Goal: Navigation & Orientation: Find specific page/section

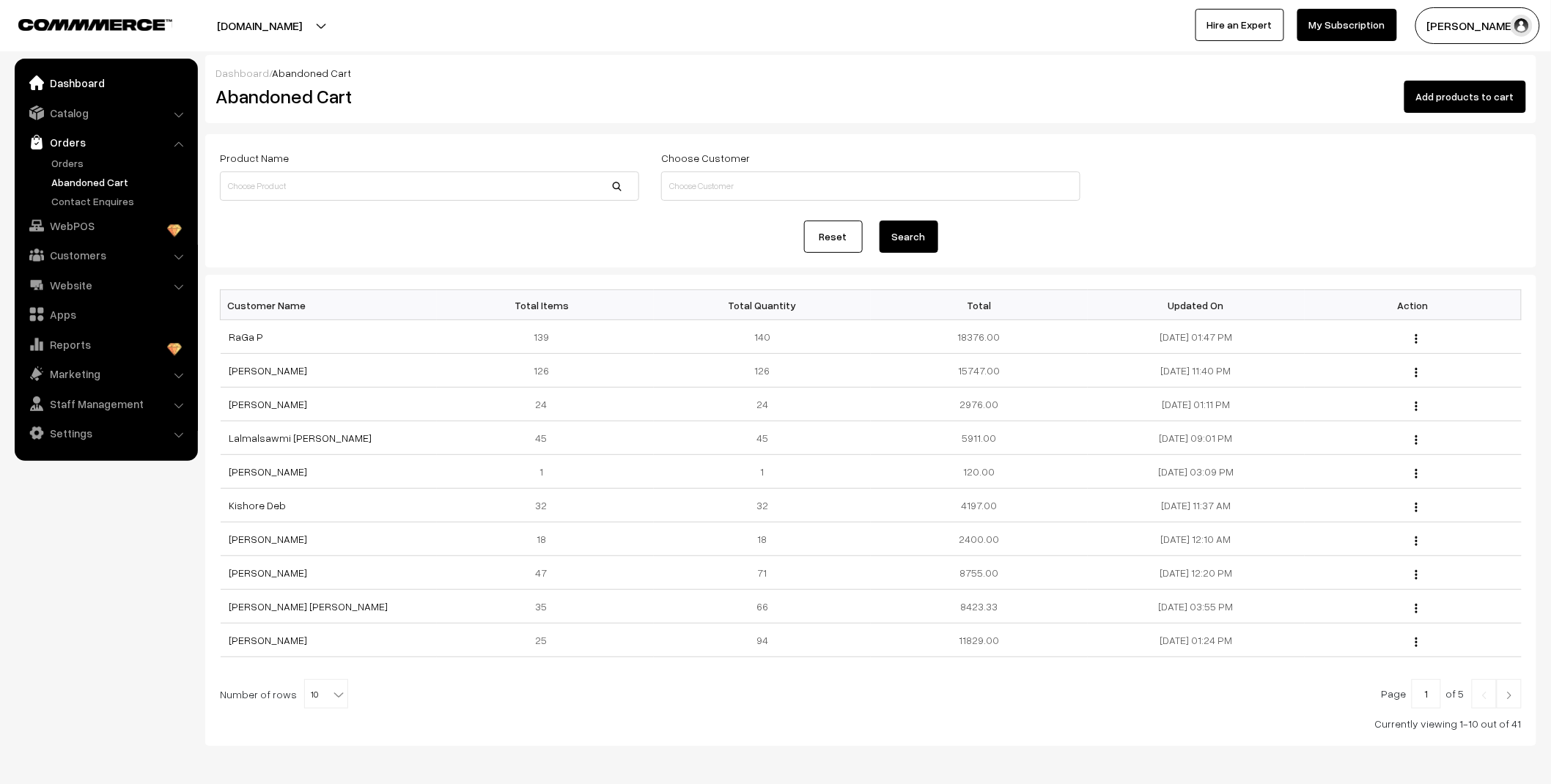
click at [68, 81] on link "Dashboard" at bounding box center [105, 83] width 174 height 26
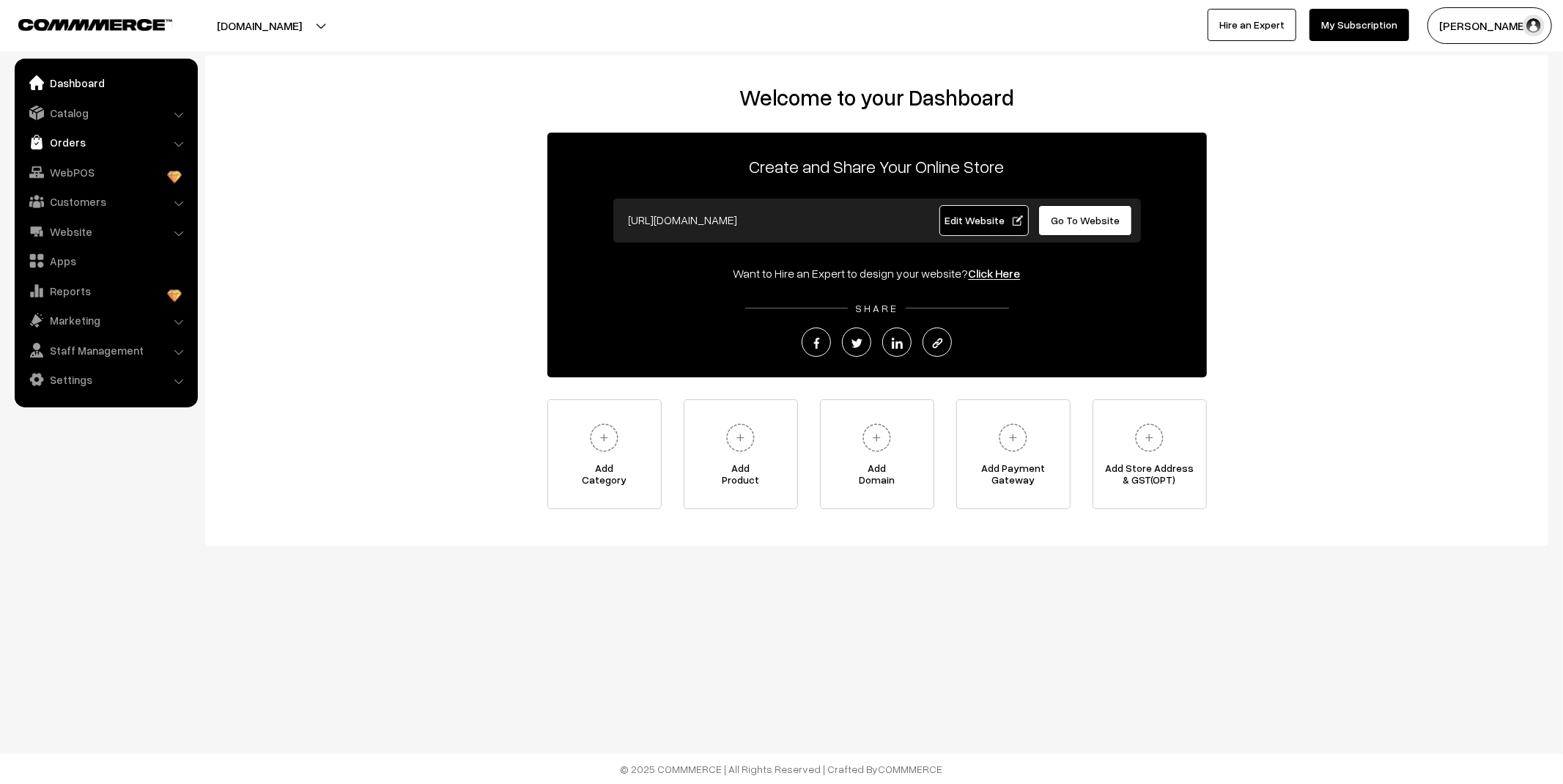
click at [81, 137] on link "Orders" at bounding box center [105, 142] width 174 height 26
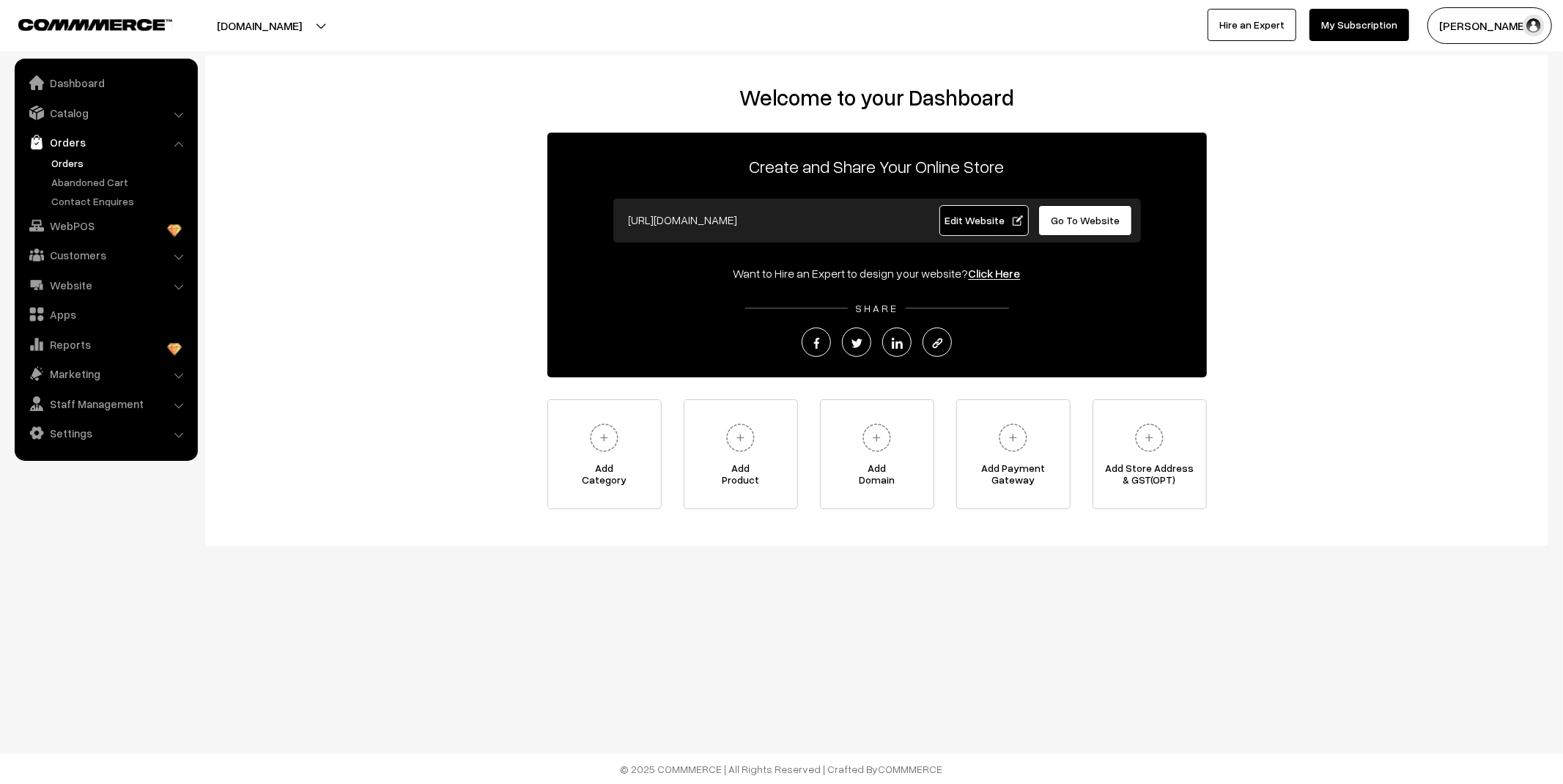
click at [75, 157] on link "Orders" at bounding box center [121, 163] width 145 height 15
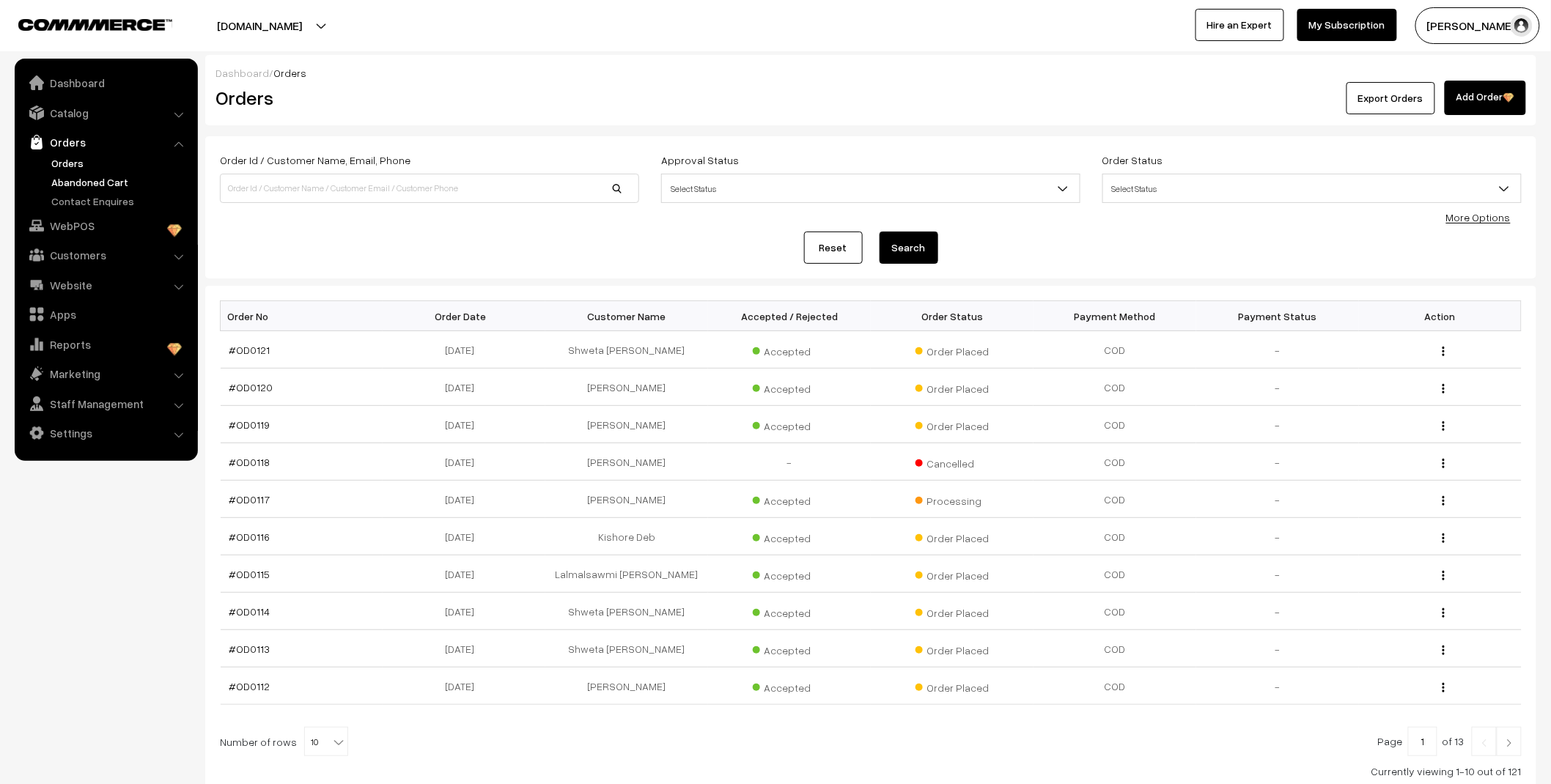
click at [90, 187] on link "Abandoned Cart" at bounding box center [121, 182] width 145 height 15
